Goal: Information Seeking & Learning: Learn about a topic

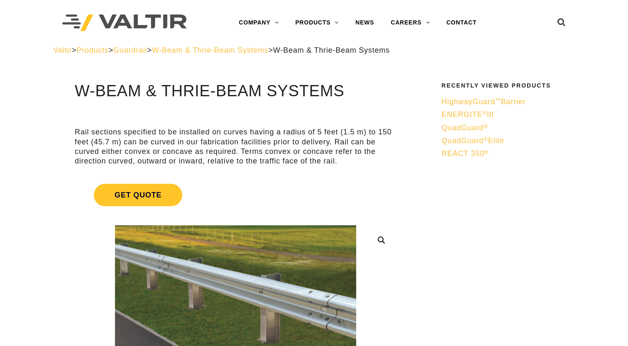
drag, startPoint x: 80, startPoint y: 86, endPoint x: 355, endPoint y: 90, distance: 275.6
click at [355, 90] on h1 "W-Beam & Thrie-Beam Systems" at bounding box center [236, 91] width 322 height 17
drag, startPoint x: 355, startPoint y: 90, endPoint x: 343, endPoint y: 93, distance: 12.7
click at [343, 93] on h1 "W-Beam & Thrie-Beam Systems" at bounding box center [236, 91] width 322 height 17
click at [344, 92] on h1 "W-Beam & Thrie-Beam Systems" at bounding box center [236, 91] width 322 height 17
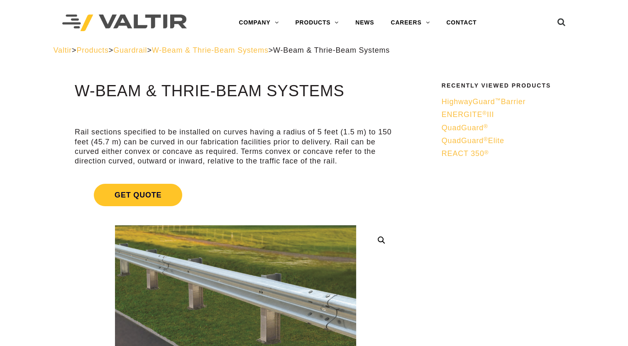
drag, startPoint x: 342, startPoint y: 91, endPoint x: 76, endPoint y: 92, distance: 266.9
click at [76, 92] on h1 "W-Beam & Thrie-Beam Systems" at bounding box center [236, 91] width 322 height 17
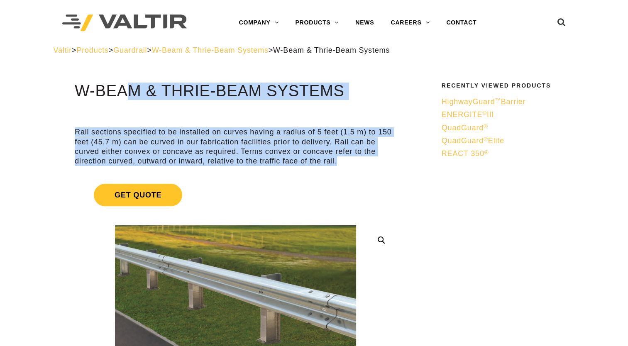
drag, startPoint x: 344, startPoint y: 164, endPoint x: 66, endPoint y: 86, distance: 288.0
click at [360, 93] on h1 "W-Beam & Thrie-Beam Systems" at bounding box center [236, 91] width 322 height 17
drag, startPoint x: 350, startPoint y: 161, endPoint x: 75, endPoint y: 89, distance: 284.4
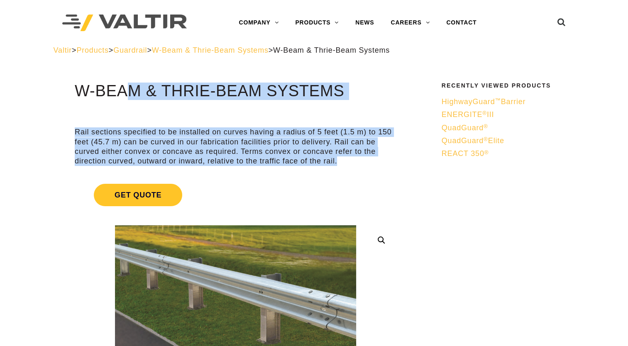
drag, startPoint x: 344, startPoint y: 164, endPoint x: 71, endPoint y: 89, distance: 282.3
